Goal: Transaction & Acquisition: Purchase product/service

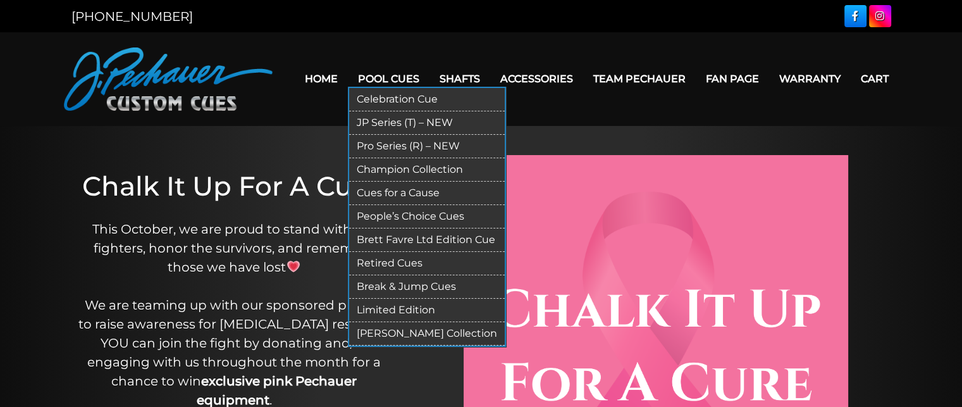
click at [397, 281] on link "Break & Jump Cues" at bounding box center [427, 286] width 156 height 23
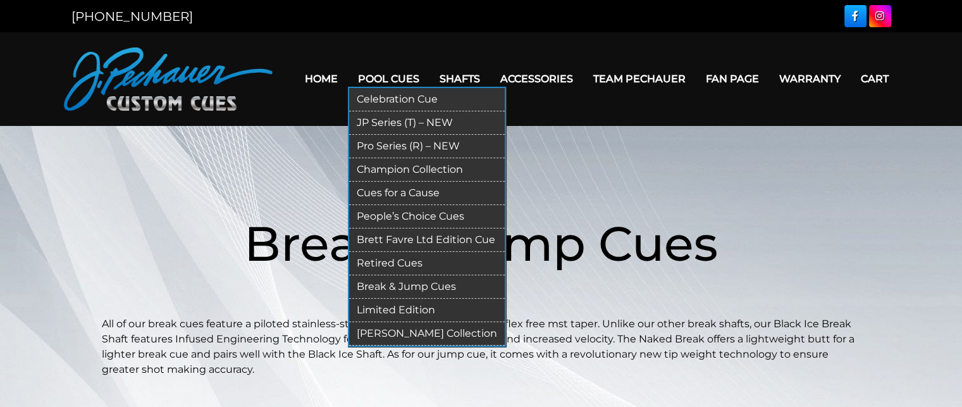
click at [401, 142] on link "Pro Series (R) – NEW" at bounding box center [427, 146] width 156 height 23
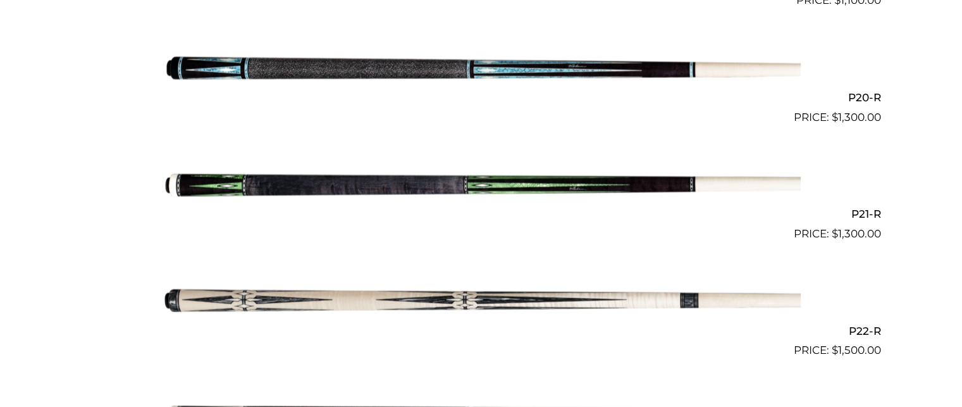
scroll to position [2611, 0]
